Goal: Find specific page/section: Find specific page/section

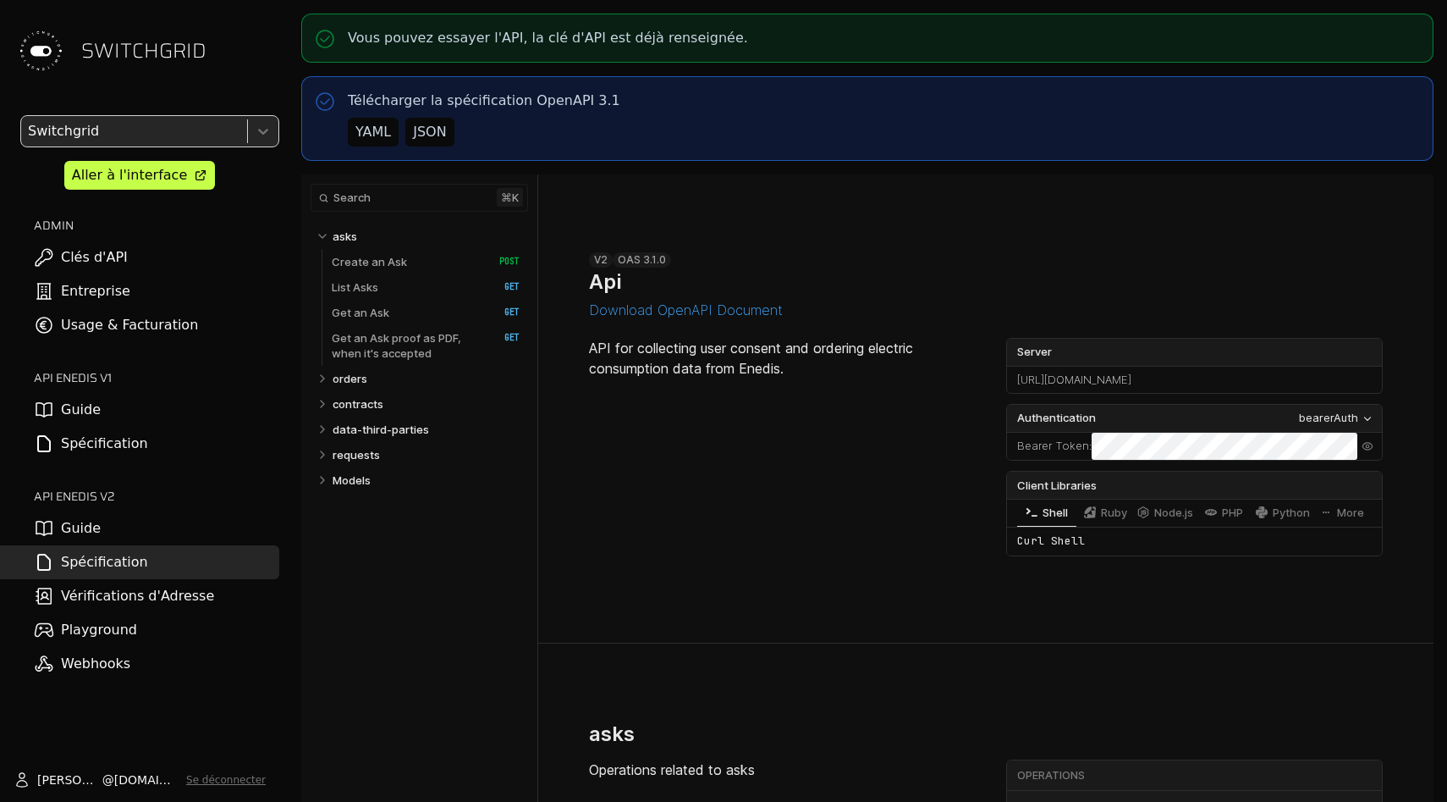
select select "**********"
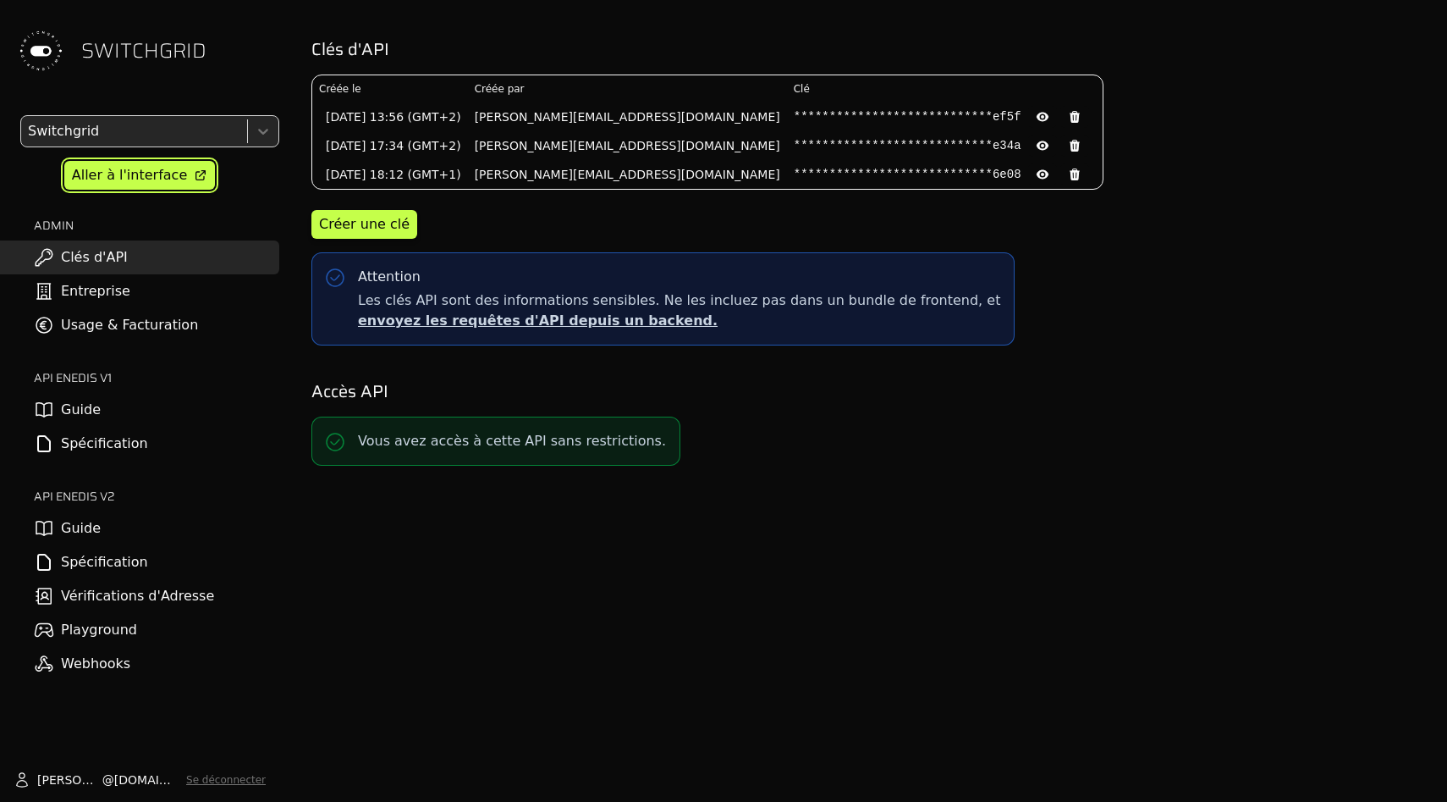
click at [157, 179] on div "Aller à l'interface" at bounding box center [129, 175] width 115 height 20
